Goal: Information Seeking & Learning: Learn about a topic

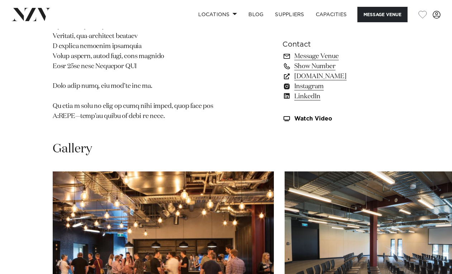
scroll to position [792, 0]
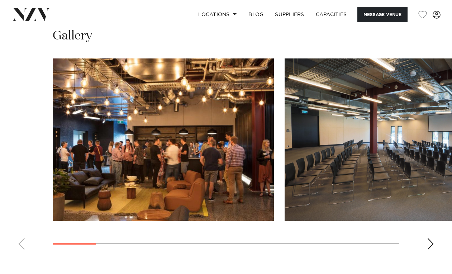
click at [429, 238] on div "Next slide" at bounding box center [430, 243] width 7 height 11
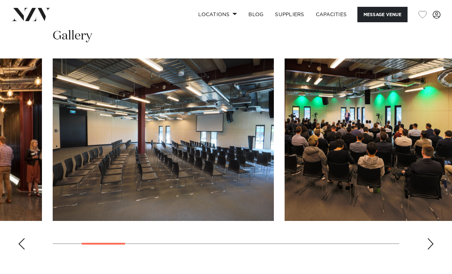
click at [429, 238] on div "Next slide" at bounding box center [430, 243] width 7 height 11
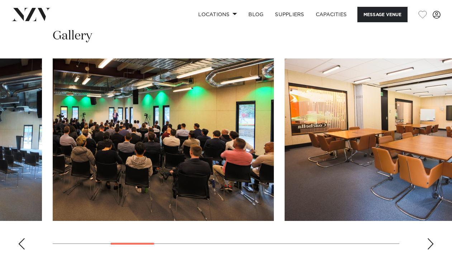
click at [429, 238] on div "Next slide" at bounding box center [430, 243] width 7 height 11
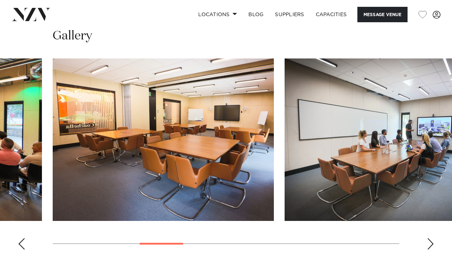
click at [429, 238] on div "Next slide" at bounding box center [430, 243] width 7 height 11
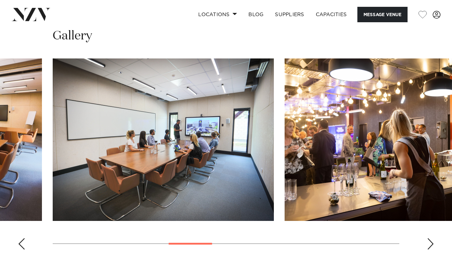
click at [429, 238] on div "Next slide" at bounding box center [430, 243] width 7 height 11
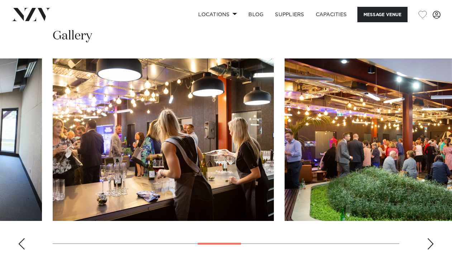
click at [429, 238] on div "Next slide" at bounding box center [430, 243] width 7 height 11
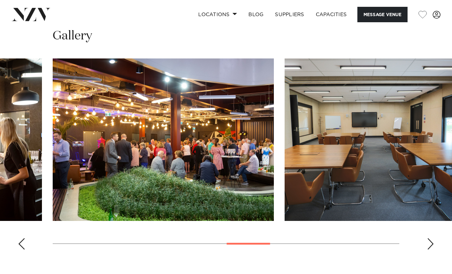
click at [429, 238] on div "Next slide" at bounding box center [430, 243] width 7 height 11
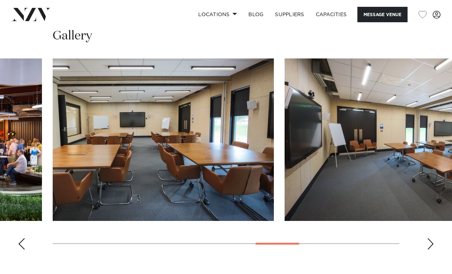
click at [429, 238] on div "Next slide" at bounding box center [430, 243] width 7 height 11
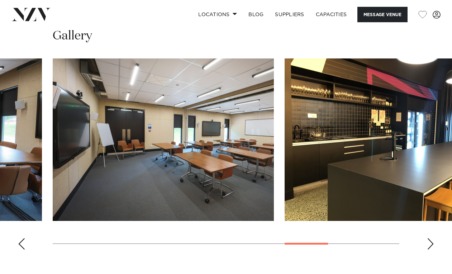
click at [429, 238] on div "Next slide" at bounding box center [430, 243] width 7 height 11
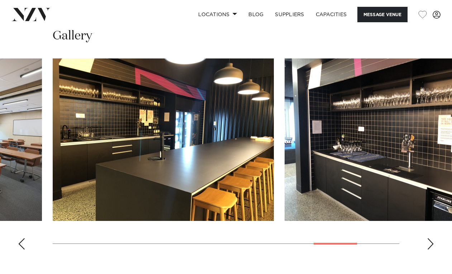
click at [429, 238] on div "Next slide" at bounding box center [430, 243] width 7 height 11
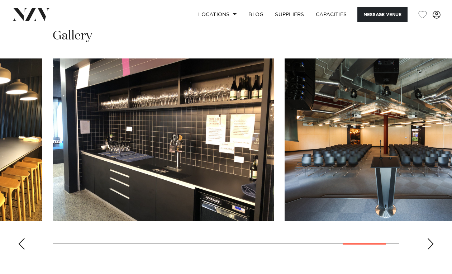
click at [429, 238] on div "Next slide" at bounding box center [430, 243] width 7 height 11
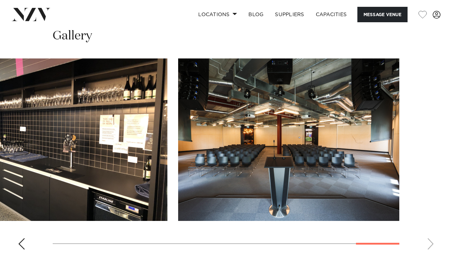
click at [429, 234] on swiper-container at bounding box center [226, 156] width 452 height 197
click at [14, 240] on swiper-container at bounding box center [226, 156] width 452 height 197
click at [18, 238] on div "Previous slide" at bounding box center [21, 243] width 7 height 11
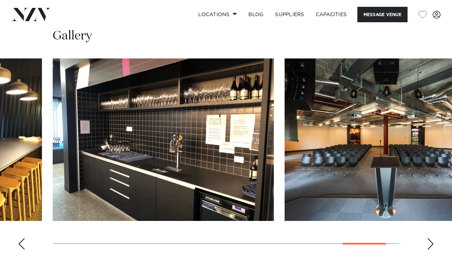
click at [18, 238] on div "Previous slide" at bounding box center [21, 243] width 7 height 11
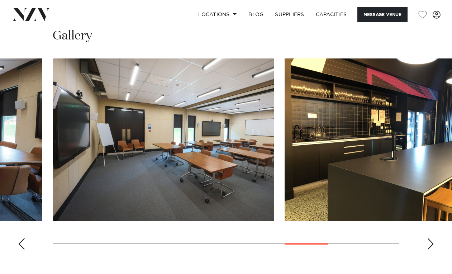
click at [18, 238] on div "Previous slide" at bounding box center [21, 243] width 7 height 11
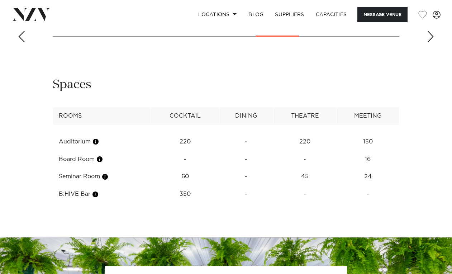
scroll to position [1030, 0]
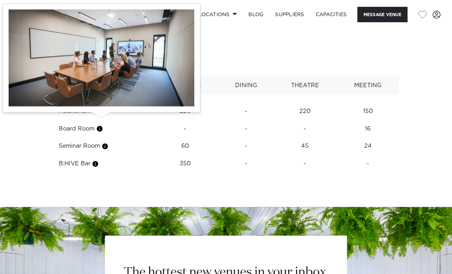
click at [100, 125] on button "button" at bounding box center [99, 128] width 7 height 7
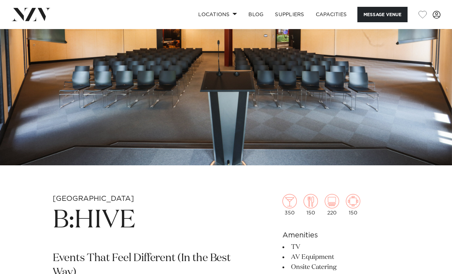
scroll to position [0, 0]
